Goal: Use online tool/utility: Utilize a website feature to perform a specific function

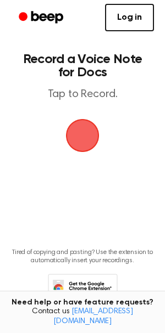
click at [82, 141] on span "button" at bounding box center [82, 135] width 31 height 31
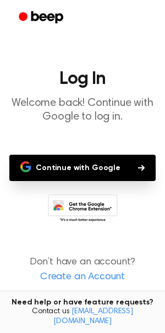
click at [88, 178] on button "Continue with Google" at bounding box center [82, 168] width 146 height 26
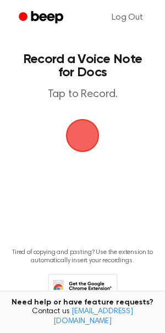
click at [81, 135] on span "button" at bounding box center [82, 135] width 31 height 31
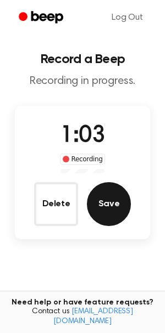
click at [102, 204] on button "Save" at bounding box center [109, 204] width 44 height 44
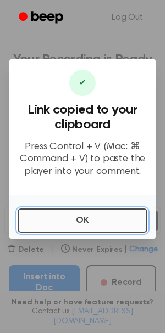
click at [80, 221] on button "OK" at bounding box center [82, 220] width 129 height 24
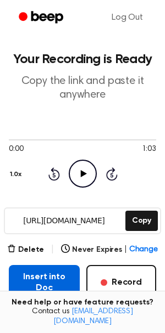
click at [63, 281] on button "Insert into Doc" at bounding box center [44, 282] width 71 height 35
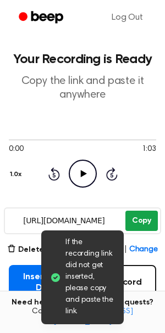
click at [142, 222] on button "Copy" at bounding box center [141, 221] width 32 height 20
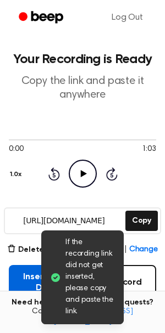
click at [33, 293] on button "Insert into Doc" at bounding box center [44, 282] width 71 height 35
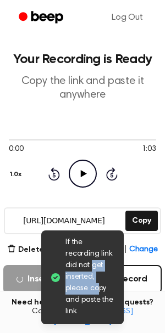
drag, startPoint x: 92, startPoint y: 261, endPoint x: 99, endPoint y: 283, distance: 22.6
click at [99, 283] on span "If the recording link did not get inserted, please copy and paste the link." at bounding box center [89, 277] width 49 height 81
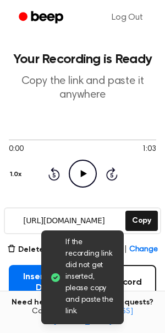
click at [23, 305] on div "Need help or have feature requests? Contact us [EMAIL_ADDRESS][DOMAIN_NAME]" at bounding box center [82, 312] width 165 height 43
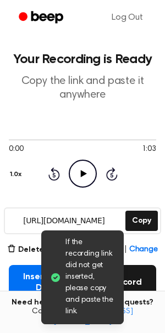
click at [144, 285] on button "Record" at bounding box center [121, 282] width 70 height 35
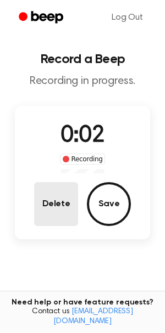
click at [66, 205] on button "Delete" at bounding box center [56, 204] width 44 height 44
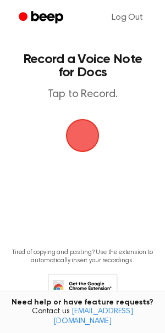
click at [74, 143] on span "button" at bounding box center [82, 135] width 33 height 33
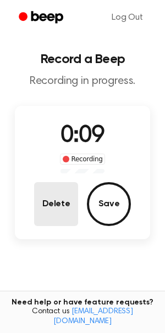
click at [55, 200] on button "Delete" at bounding box center [56, 204] width 44 height 44
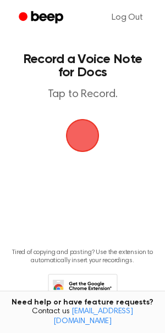
click at [84, 133] on span "button" at bounding box center [82, 135] width 33 height 33
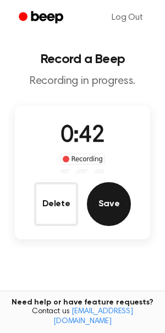
click at [101, 196] on button "Save" at bounding box center [109, 204] width 44 height 44
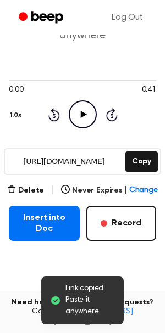
scroll to position [60, 0]
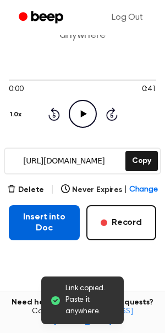
click at [56, 213] on button "Insert into Doc" at bounding box center [44, 222] width 71 height 35
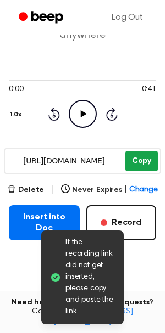
click at [143, 157] on button "Copy" at bounding box center [141, 161] width 32 height 20
